Goal: Information Seeking & Learning: Check status

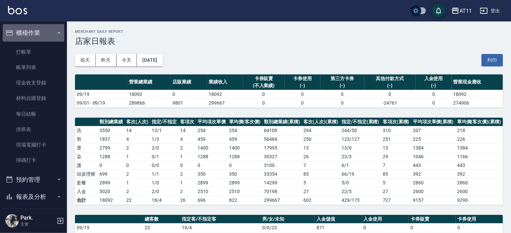
click at [38, 34] on button "櫃檯作業" at bounding box center [34, 32] width 62 height 17
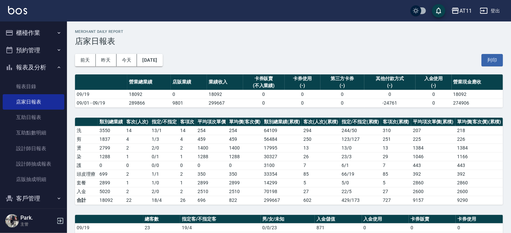
click at [38, 33] on button "櫃檯作業" at bounding box center [34, 32] width 62 height 17
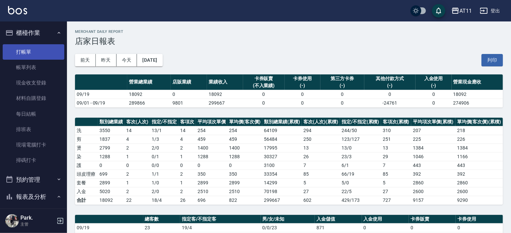
click at [24, 54] on link "打帳單" at bounding box center [34, 51] width 62 height 15
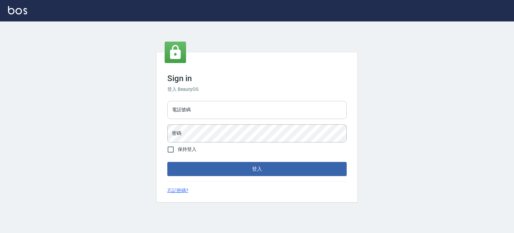
click at [185, 108] on input "電話號碼" at bounding box center [256, 110] width 179 height 18
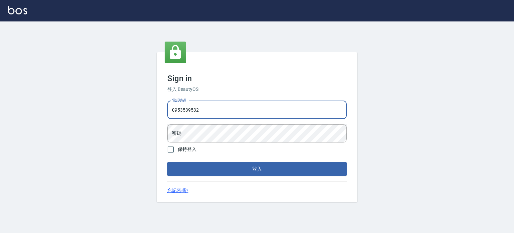
type input "0953539532"
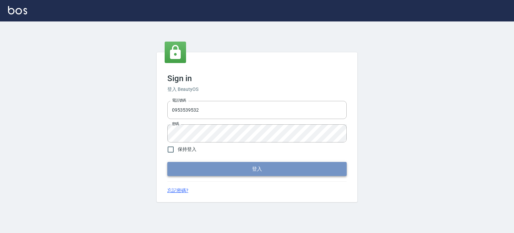
click at [189, 169] on button "登入" at bounding box center [256, 169] width 179 height 14
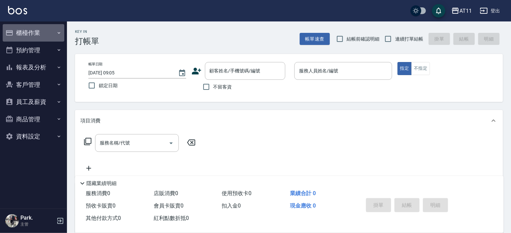
click at [44, 33] on button "櫃檯作業" at bounding box center [34, 32] width 62 height 17
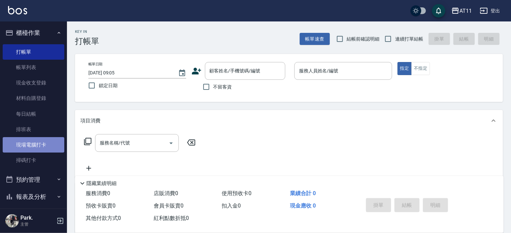
drag, startPoint x: 44, startPoint y: 146, endPoint x: 53, endPoint y: 148, distance: 8.5
click at [44, 146] on link "現場電腦打卡" at bounding box center [34, 144] width 62 height 15
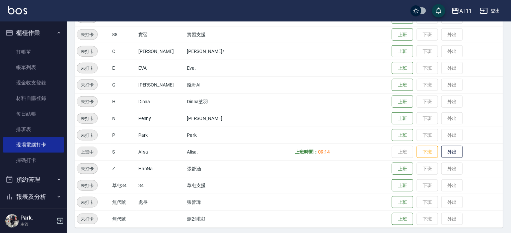
scroll to position [218, 0]
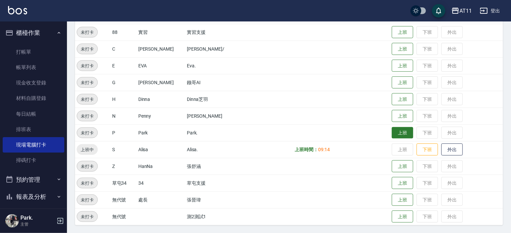
click at [393, 129] on button "上班" at bounding box center [402, 133] width 21 height 12
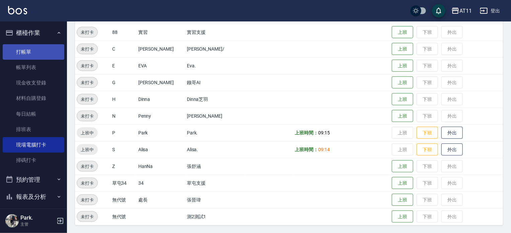
click at [28, 51] on link "打帳單" at bounding box center [34, 51] width 62 height 15
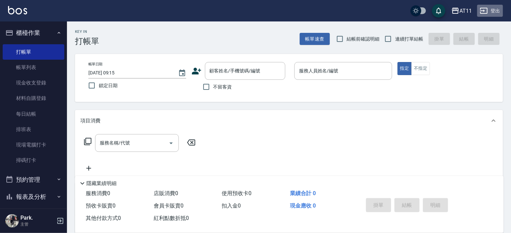
click at [487, 10] on icon "button" at bounding box center [483, 11] width 7 height 6
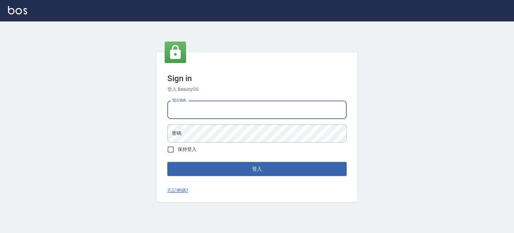
click at [279, 106] on input "電話號碼" at bounding box center [256, 110] width 179 height 18
type input "0987925494"
click at [167, 162] on button "登入" at bounding box center [256, 169] width 179 height 14
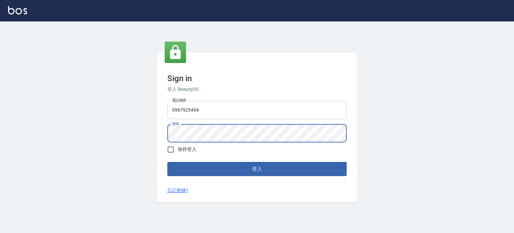
click at [167, 162] on button "登入" at bounding box center [256, 169] width 179 height 14
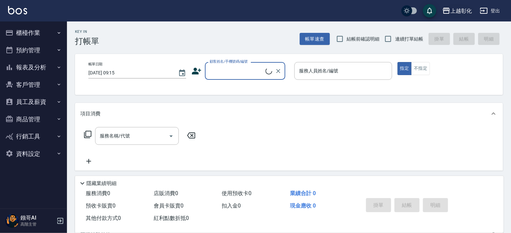
click at [469, 10] on div "上越彰化" at bounding box center [460, 11] width 21 height 8
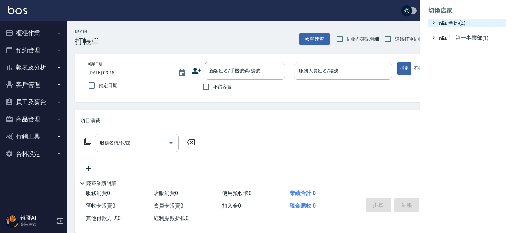
click at [453, 24] on span "全部(2)" at bounding box center [471, 23] width 65 height 8
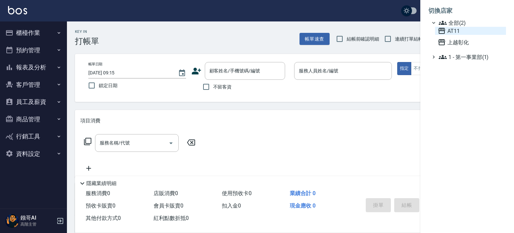
click at [453, 30] on span "AT11" at bounding box center [471, 31] width 66 height 8
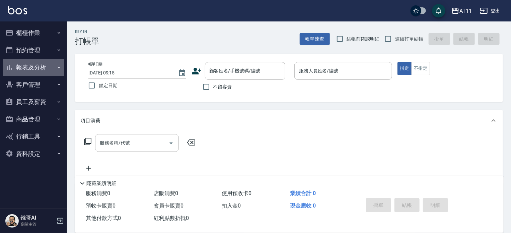
click at [31, 66] on button "報表及分析" at bounding box center [34, 67] width 62 height 17
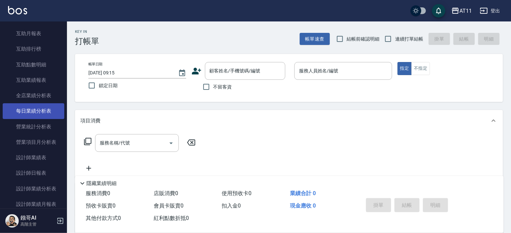
scroll to position [234, 0]
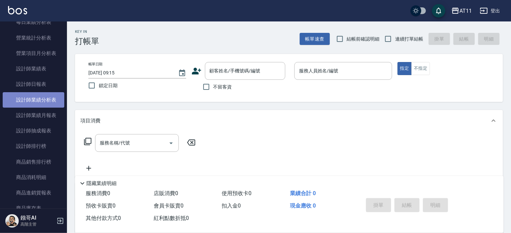
click at [34, 99] on link "設計師業績分析表" at bounding box center [34, 99] width 62 height 15
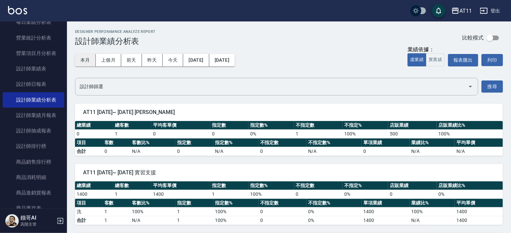
click at [87, 61] on button "本月" at bounding box center [85, 60] width 21 height 12
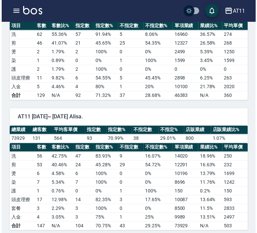
scroll to position [837, 0]
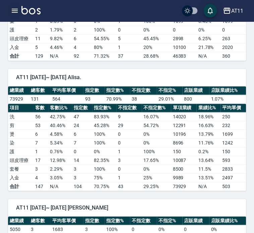
click at [13, 13] on icon "button" at bounding box center [15, 11] width 8 height 8
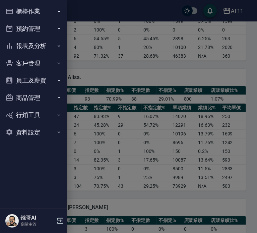
click at [30, 45] on button "報表及分析" at bounding box center [34, 45] width 62 height 17
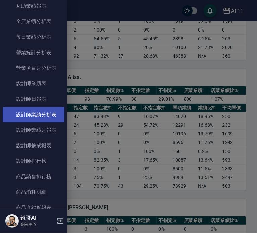
scroll to position [201, 0]
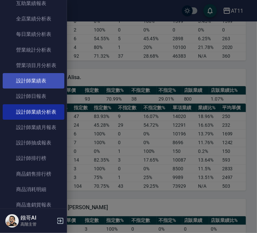
click at [39, 81] on link "設計師業績表" at bounding box center [34, 80] width 62 height 15
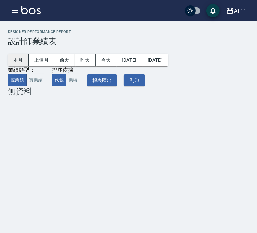
click at [19, 60] on button "本月" at bounding box center [18, 60] width 21 height 12
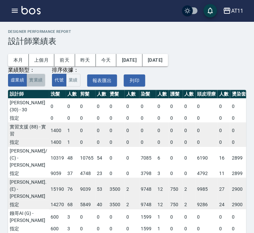
click at [37, 81] on button "實業績" at bounding box center [35, 80] width 19 height 13
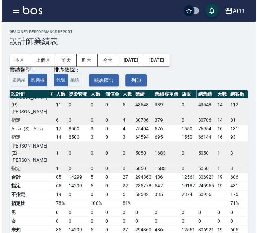
scroll to position [174, 165]
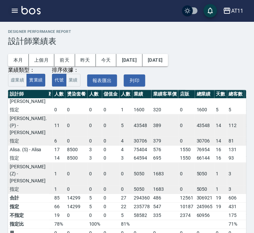
click at [11, 11] on icon "button" at bounding box center [15, 11] width 8 height 8
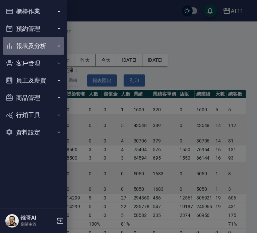
click at [32, 46] on button "報表及分析" at bounding box center [34, 45] width 62 height 17
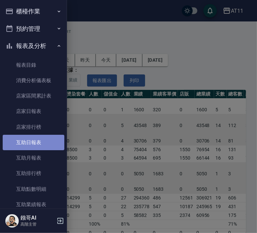
click at [40, 143] on link "互助日報表" at bounding box center [34, 142] width 62 height 15
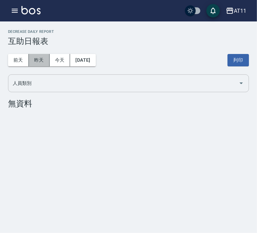
drag, startPoint x: 43, startPoint y: 61, endPoint x: 63, endPoint y: 89, distance: 34.8
click at [42, 61] on button "昨天" at bounding box center [39, 60] width 21 height 12
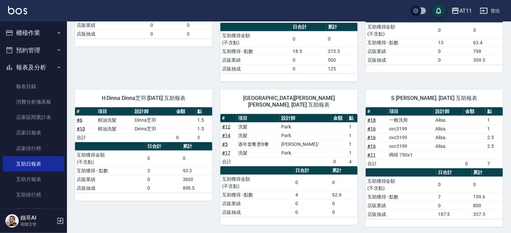
click at [496, 9] on button "登出" at bounding box center [490, 11] width 26 height 12
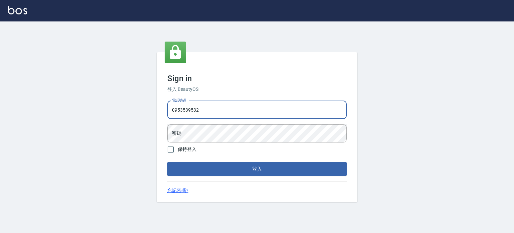
type input "0953539532"
click at [167, 162] on button "登入" at bounding box center [256, 169] width 179 height 14
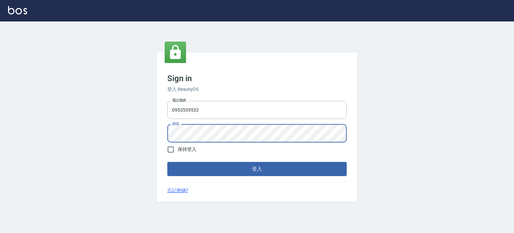
click at [167, 162] on button "登入" at bounding box center [256, 169] width 179 height 14
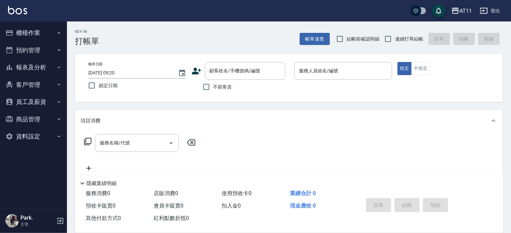
click at [192, 45] on div "Key In 打帳單 帳單速查 結帳前確認明細 連續打單結帳 掛單 結帳 明細" at bounding box center [285, 33] width 436 height 24
drag, startPoint x: 22, startPoint y: 67, endPoint x: 25, endPoint y: 68, distance: 3.9
click at [22, 67] on button "報表及分析" at bounding box center [34, 67] width 62 height 17
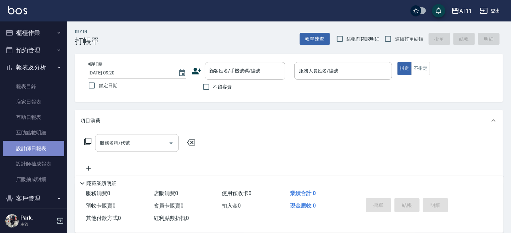
click at [40, 152] on link "設計師日報表" at bounding box center [34, 148] width 62 height 15
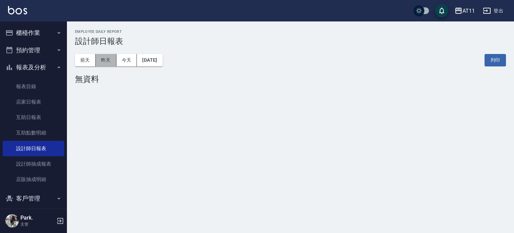
click at [108, 59] on button "昨天" at bounding box center [106, 60] width 21 height 12
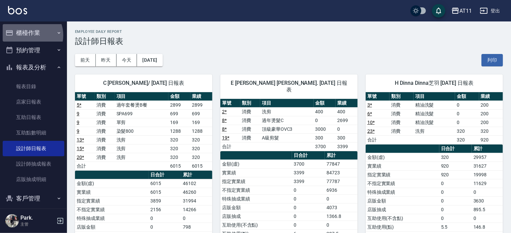
click at [28, 35] on button "櫃檯作業" at bounding box center [34, 32] width 62 height 17
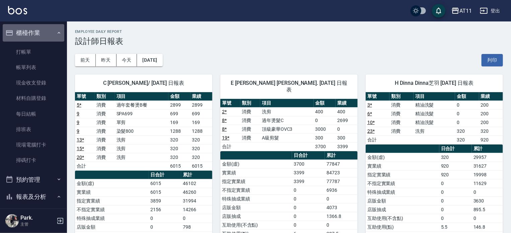
click at [39, 33] on button "櫃檯作業" at bounding box center [34, 32] width 62 height 17
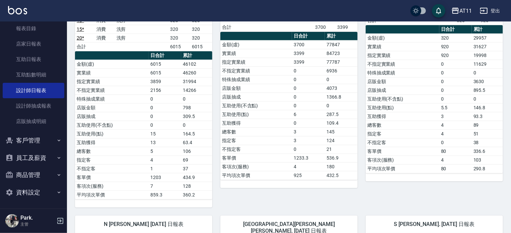
scroll to position [134, 0]
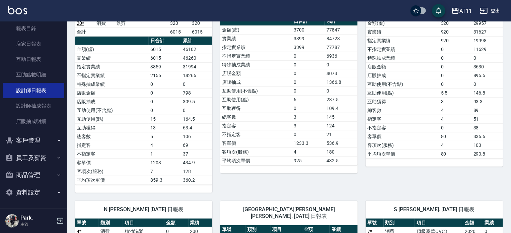
click at [34, 142] on button "客戶管理" at bounding box center [34, 140] width 62 height 17
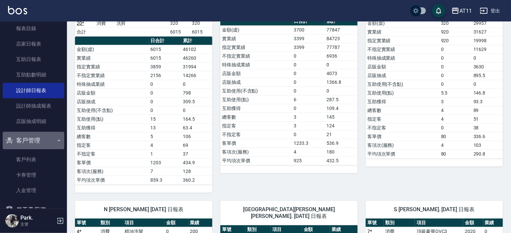
click at [34, 140] on button "客戶管理" at bounding box center [34, 140] width 62 height 17
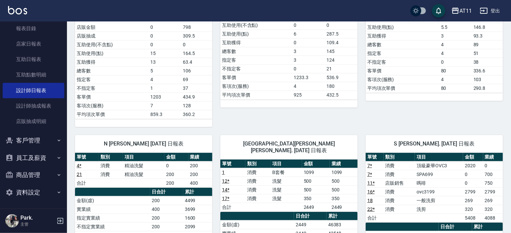
scroll to position [201, 0]
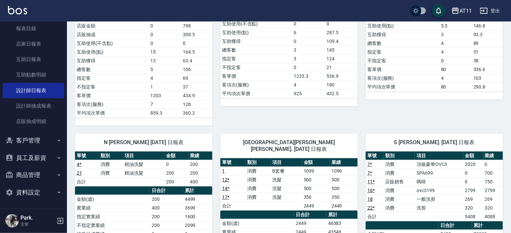
click at [33, 156] on button "員工及薪資" at bounding box center [34, 157] width 62 height 17
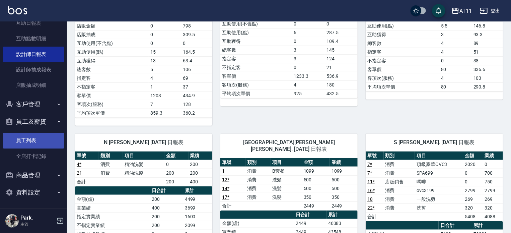
scroll to position [94, 0]
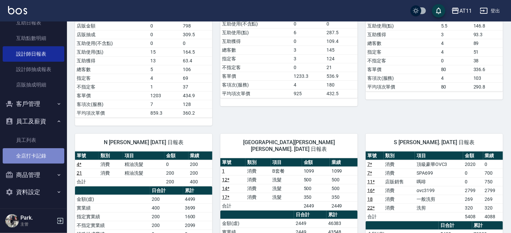
click at [34, 155] on link "全店打卡記錄" at bounding box center [34, 155] width 62 height 15
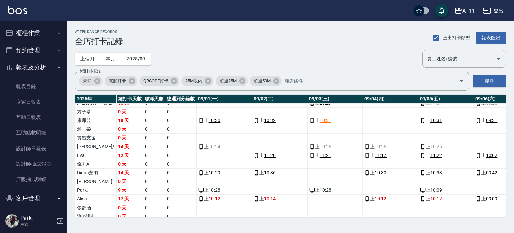
drag, startPoint x: 35, startPoint y: 66, endPoint x: 33, endPoint y: 46, distance: 19.8
click at [35, 65] on button "報表及分析" at bounding box center [34, 67] width 62 height 17
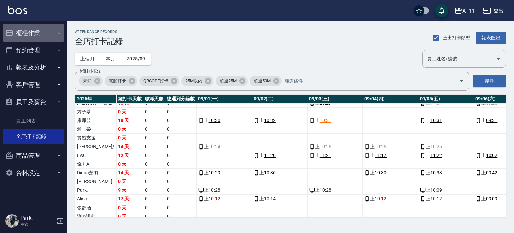
drag, startPoint x: 30, startPoint y: 32, endPoint x: 30, endPoint y: 42, distance: 9.7
click at [30, 31] on button "櫃檯作業" at bounding box center [34, 32] width 62 height 17
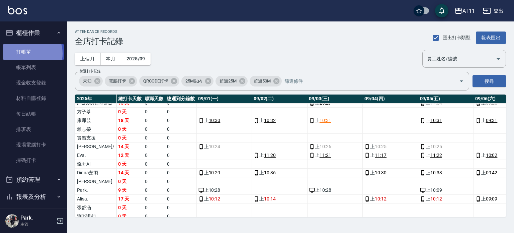
click at [28, 53] on link "打帳單" at bounding box center [34, 51] width 62 height 15
